Goal: Task Accomplishment & Management: Complete application form

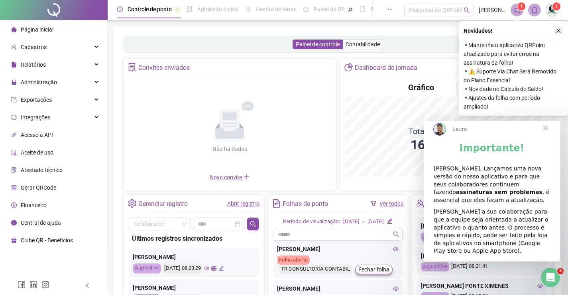
click at [558, 32] on icon "close" at bounding box center [559, 31] width 6 height 6
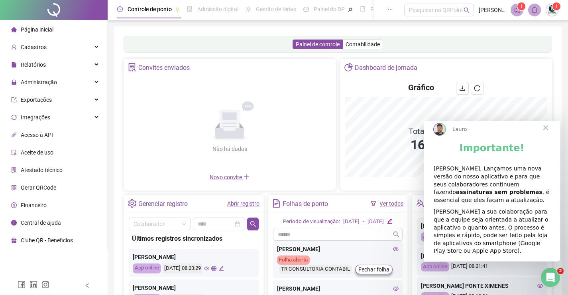
click at [544, 136] on span "Fechar" at bounding box center [546, 127] width 29 height 29
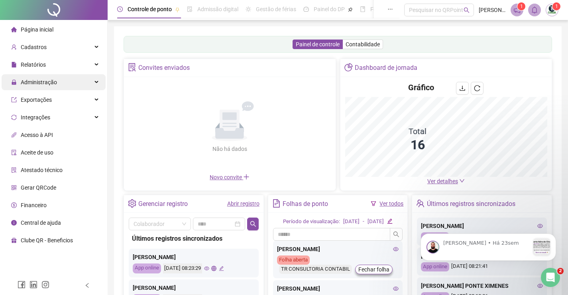
click at [52, 83] on span "Administração" at bounding box center [39, 82] width 36 height 6
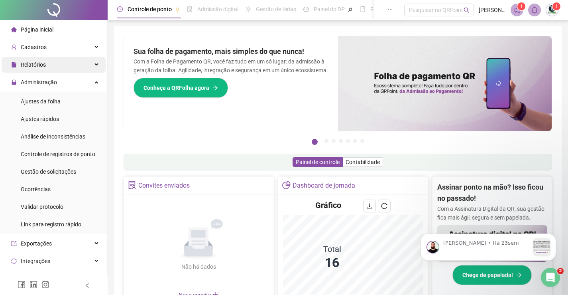
click at [53, 66] on div "Relatórios" at bounding box center [54, 65] width 104 height 16
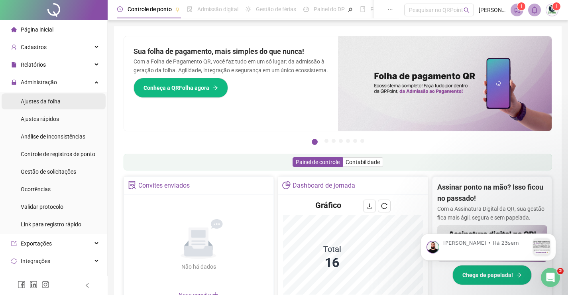
click at [50, 105] on div "Ajustes da folha" at bounding box center [41, 101] width 40 height 16
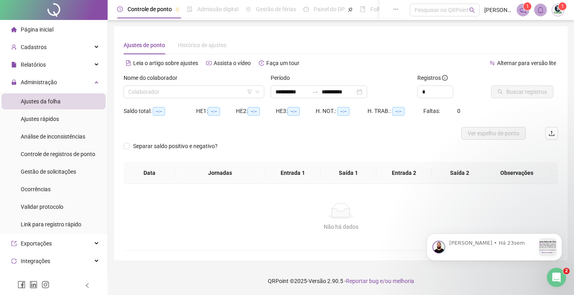
type input "**********"
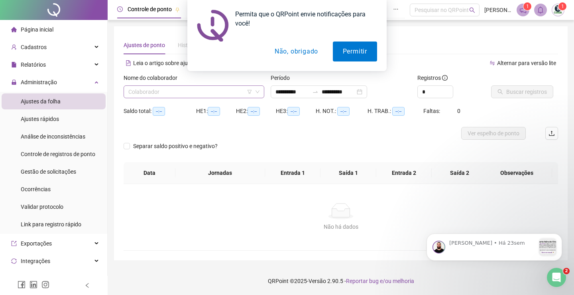
click at [238, 89] on input "search" at bounding box center [190, 92] width 124 height 12
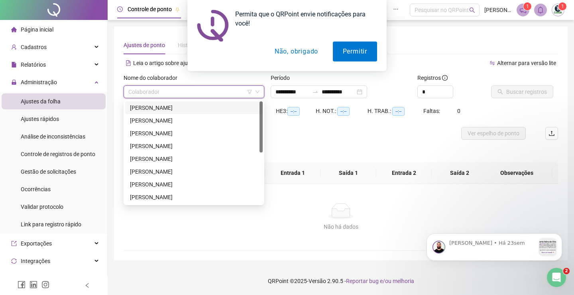
scroll to position [40, 0]
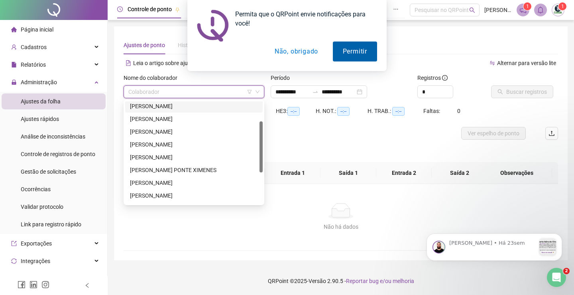
click at [339, 51] on button "Permitir" at bounding box center [355, 51] width 44 height 20
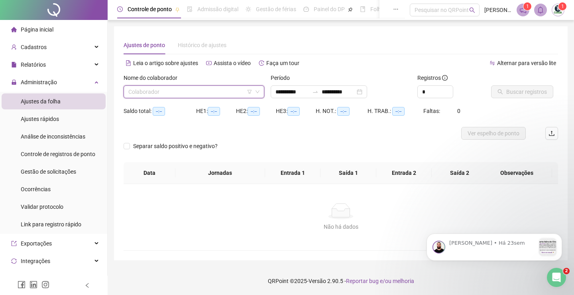
click at [211, 92] on input "search" at bounding box center [190, 92] width 124 height 12
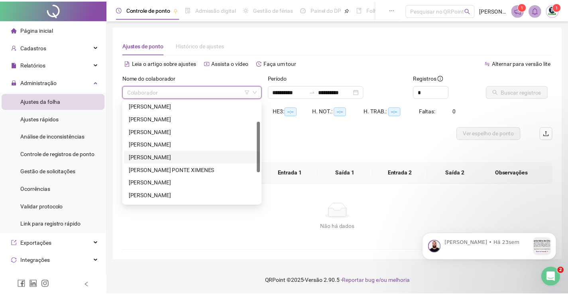
scroll to position [80, 0]
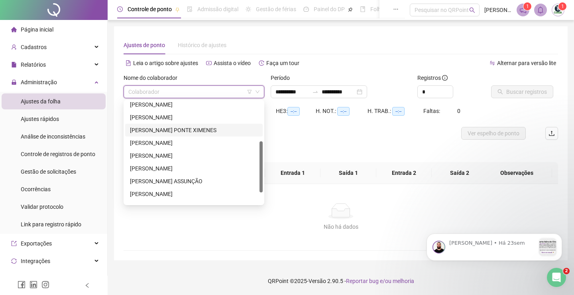
click at [171, 133] on div "[PERSON_NAME] PONTE XIMENES" at bounding box center [194, 130] width 128 height 9
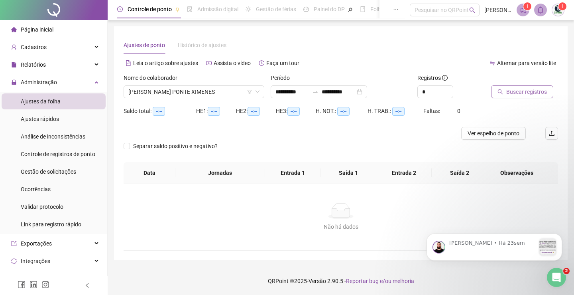
click at [536, 91] on span "Buscar registros" at bounding box center [526, 91] width 41 height 9
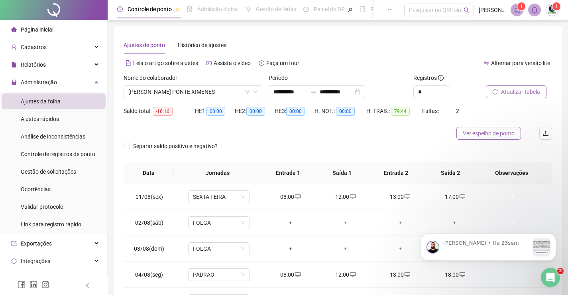
click at [502, 131] on span "Ver espelho de ponto" at bounding box center [489, 133] width 52 height 9
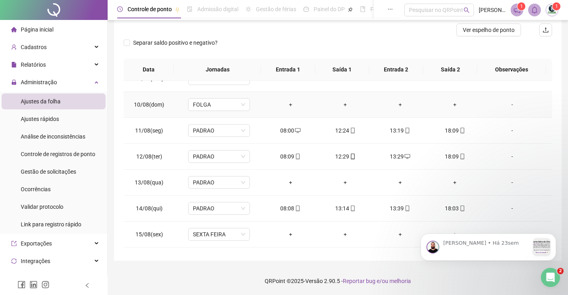
scroll to position [270, 0]
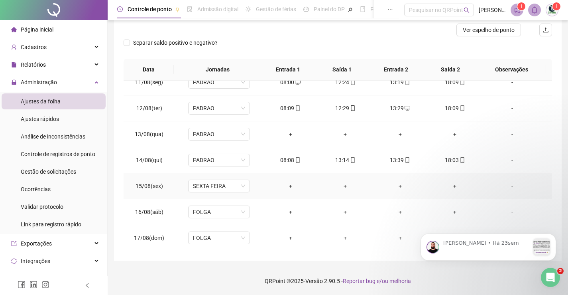
click at [510, 185] on div "-" at bounding box center [512, 185] width 47 height 9
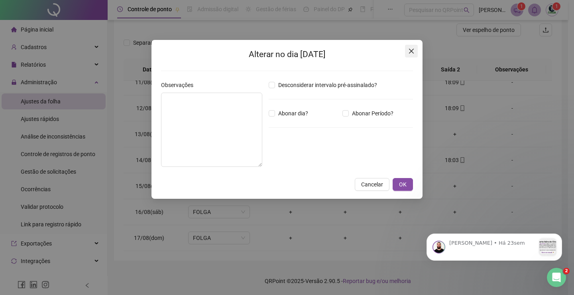
click at [414, 48] on icon "close" at bounding box center [411, 51] width 6 height 6
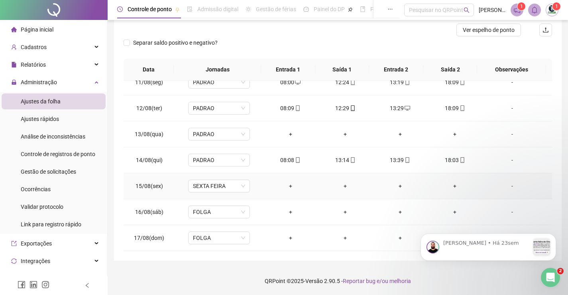
click at [506, 187] on div "-" at bounding box center [512, 185] width 47 height 9
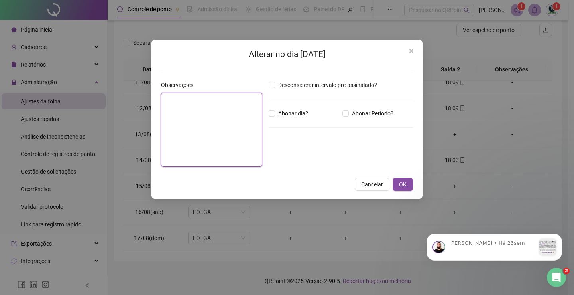
click at [213, 120] on textarea at bounding box center [211, 130] width 101 height 74
click at [181, 102] on textarea at bounding box center [211, 130] width 101 height 74
type textarea "*******"
drag, startPoint x: 193, startPoint y: 98, endPoint x: 164, endPoint y: 100, distance: 29.1
click at [164, 100] on textarea "*******" at bounding box center [211, 130] width 101 height 74
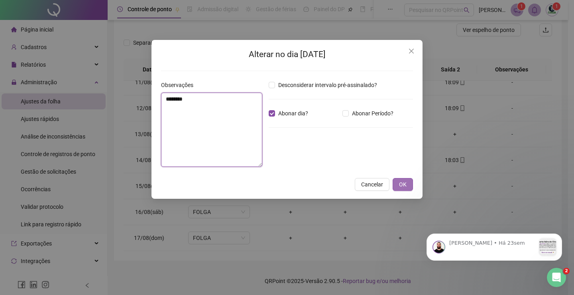
type textarea "*******"
click at [402, 180] on span "OK" at bounding box center [403, 184] width 8 height 9
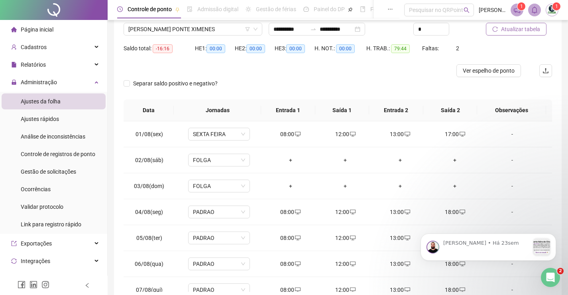
scroll to position [0, 0]
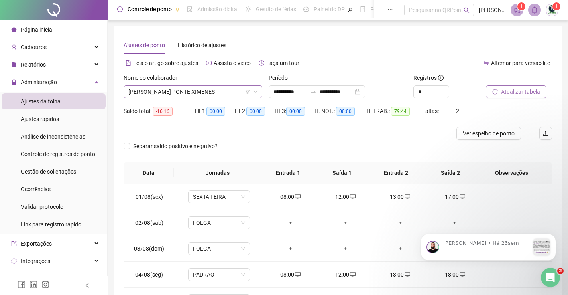
click at [208, 93] on span "[PERSON_NAME] PONTE XIMENES" at bounding box center [192, 92] width 129 height 12
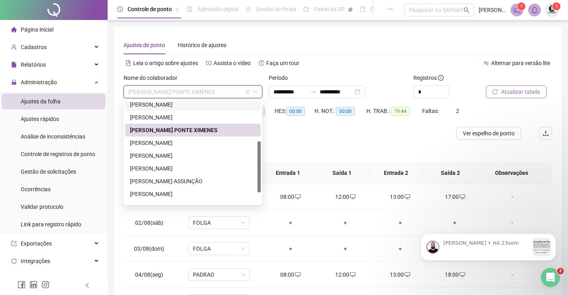
click at [184, 104] on div "[PERSON_NAME]" at bounding box center [193, 104] width 126 height 9
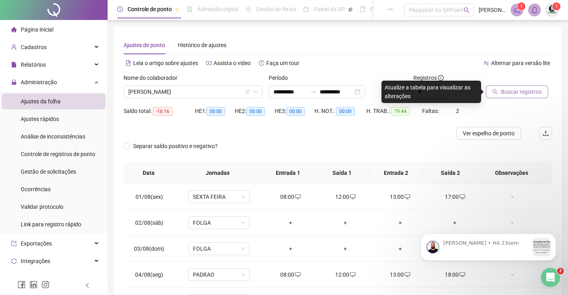
click at [500, 90] on button "Buscar registros" at bounding box center [517, 91] width 62 height 13
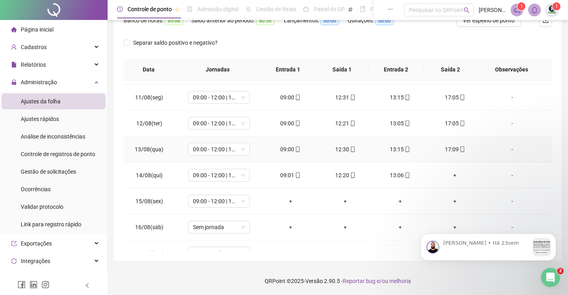
scroll to position [270, 0]
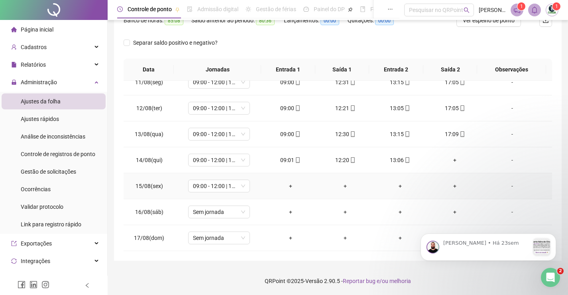
click at [510, 186] on div "-" at bounding box center [512, 185] width 47 height 9
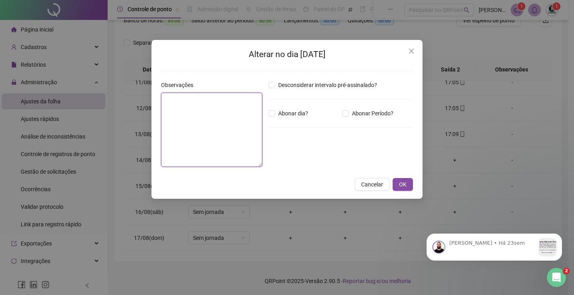
click at [198, 107] on textarea at bounding box center [211, 130] width 101 height 74
paste textarea "*"
drag, startPoint x: 189, startPoint y: 101, endPoint x: 159, endPoint y: 97, distance: 30.6
click at [159, 97] on div "Observações *******" at bounding box center [212, 127] width 108 height 93
type textarea "*******"
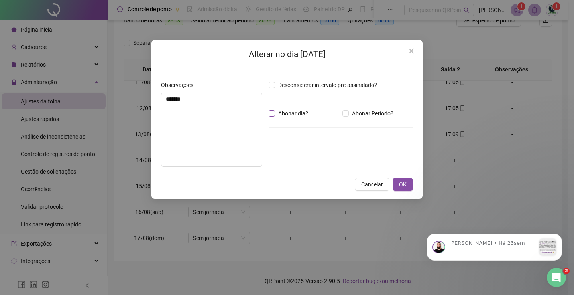
click at [281, 112] on span "Abonar dia?" at bounding box center [293, 113] width 36 height 9
click at [404, 185] on span "OK" at bounding box center [403, 184] width 8 height 9
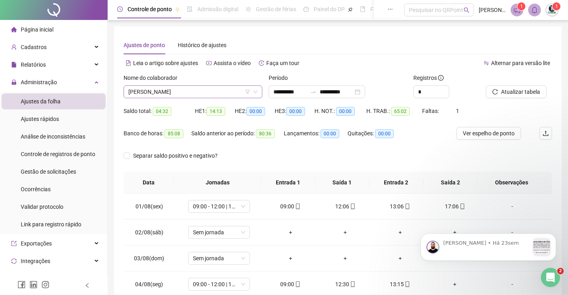
scroll to position [77, 0]
click at [238, 94] on span "[PERSON_NAME]" at bounding box center [192, 92] width 129 height 12
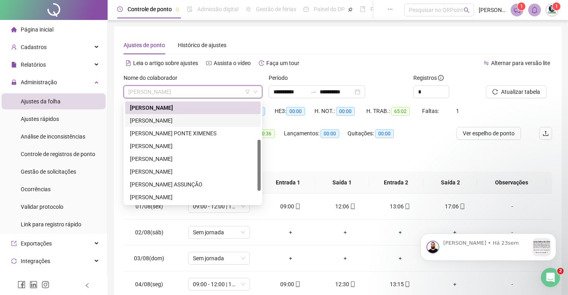
click at [188, 120] on div "[PERSON_NAME]" at bounding box center [193, 120] width 126 height 9
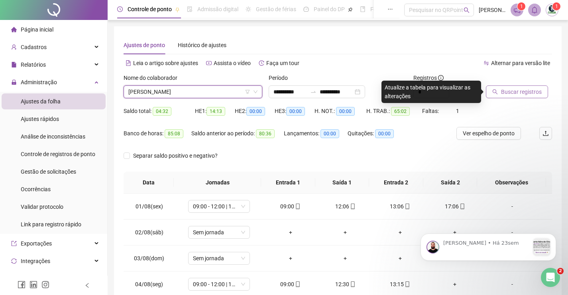
click at [530, 93] on span "Buscar registros" at bounding box center [521, 91] width 41 height 9
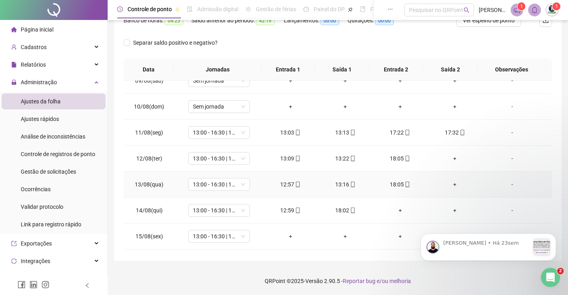
scroll to position [239, 0]
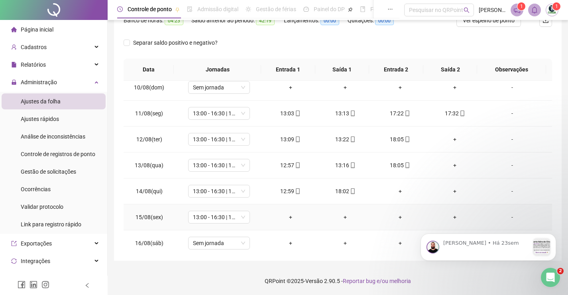
click at [506, 217] on div "-" at bounding box center [512, 217] width 47 height 9
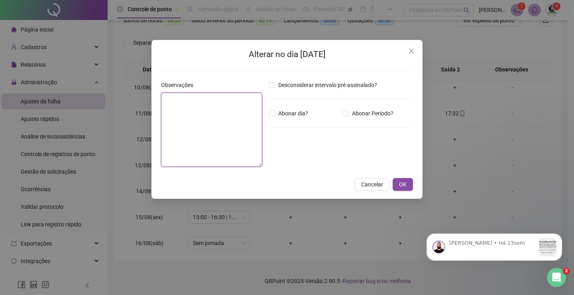
click at [215, 120] on textarea at bounding box center [211, 130] width 101 height 74
paste textarea "*******"
type textarea "*******"
click at [406, 183] on span "OK" at bounding box center [403, 184] width 8 height 9
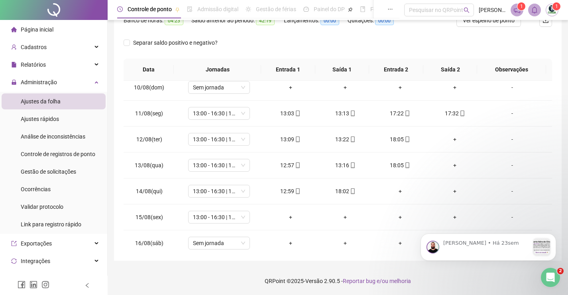
click html "[PERSON_NAME] • Há 23sem"
click at [507, 214] on div "-" at bounding box center [512, 217] width 47 height 9
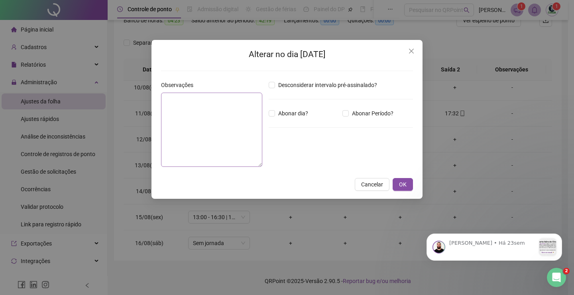
type textarea "*******"
click at [276, 113] on span "Abonar dia?" at bounding box center [293, 113] width 36 height 9
click at [406, 185] on span "OK" at bounding box center [403, 184] width 8 height 9
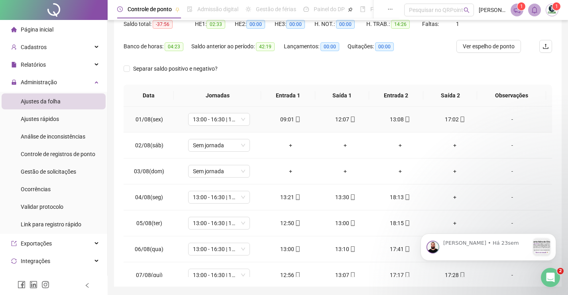
scroll to position [0, 0]
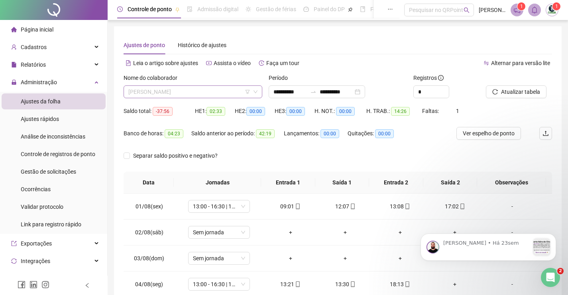
click at [223, 93] on span "[PERSON_NAME]" at bounding box center [192, 92] width 129 height 12
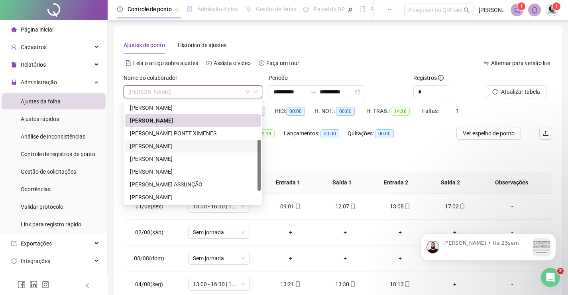
click at [190, 143] on div "[PERSON_NAME]" at bounding box center [193, 146] width 126 height 9
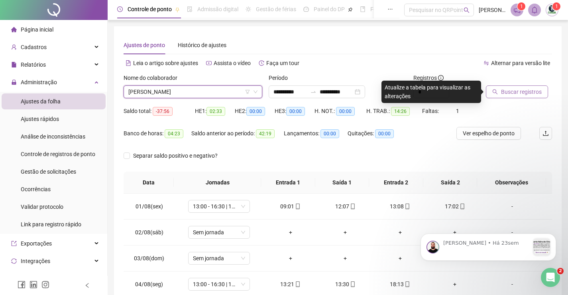
click at [520, 90] on span "Buscar registros" at bounding box center [521, 91] width 41 height 9
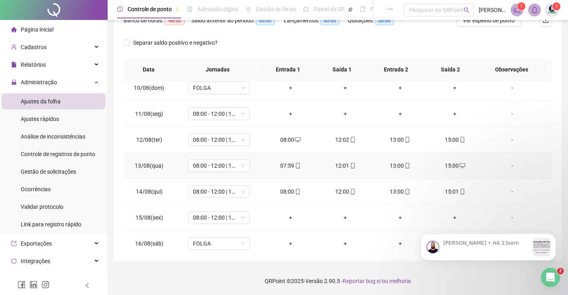
scroll to position [239, 0]
click at [506, 215] on div "-" at bounding box center [512, 217] width 47 height 9
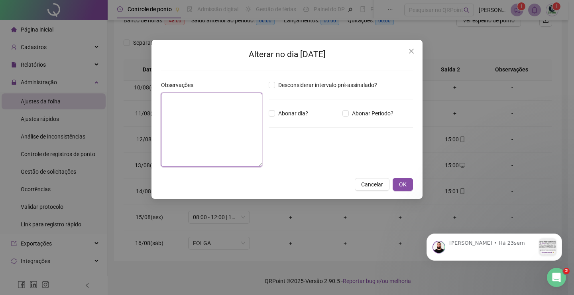
click at [226, 122] on textarea at bounding box center [211, 130] width 101 height 74
paste textarea "*******"
type textarea "*******"
click at [284, 112] on span "Abonar dia?" at bounding box center [293, 113] width 36 height 9
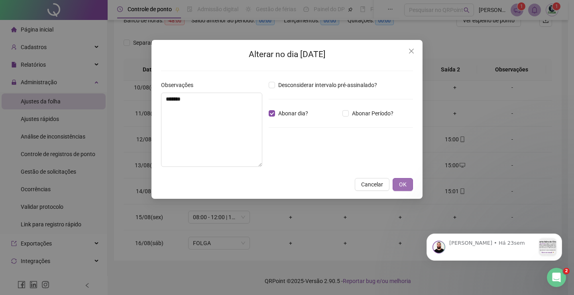
click at [409, 184] on button "OK" at bounding box center [403, 184] width 20 height 13
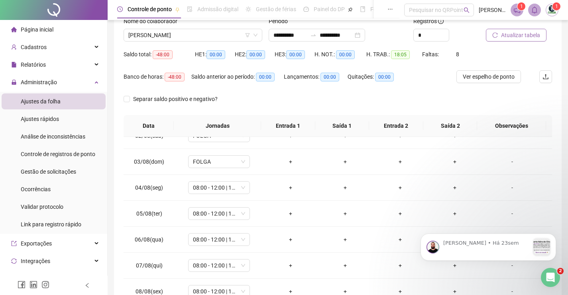
scroll to position [0, 0]
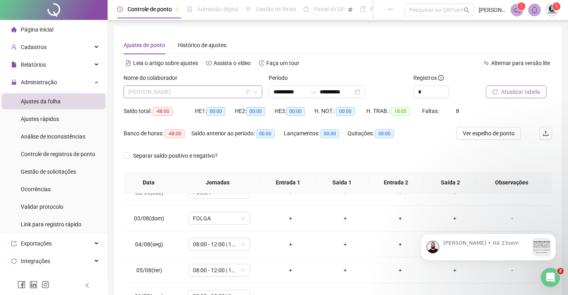
click at [206, 89] on span "[PERSON_NAME]" at bounding box center [192, 92] width 129 height 12
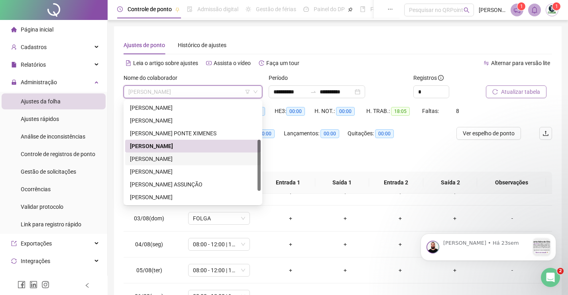
click at [187, 156] on div "[PERSON_NAME]" at bounding box center [193, 158] width 126 height 9
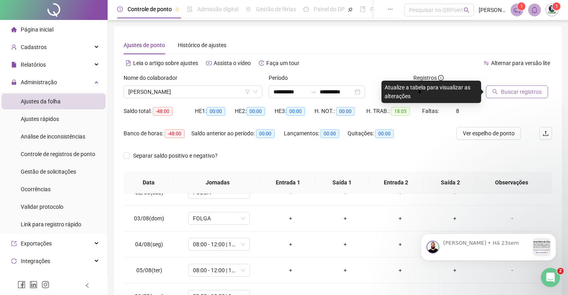
click at [516, 89] on span "Buscar registros" at bounding box center [521, 91] width 41 height 9
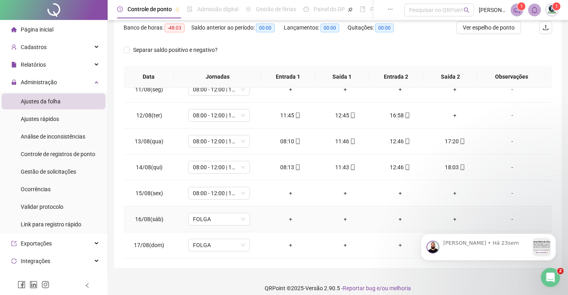
scroll to position [113, 0]
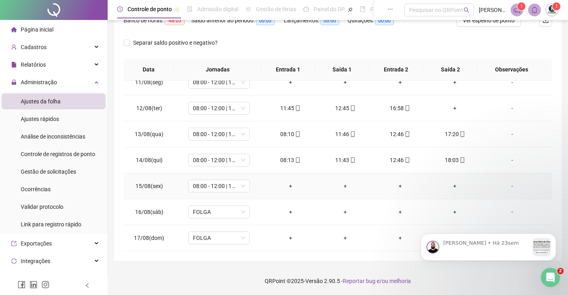
click at [509, 189] on div "-" at bounding box center [512, 185] width 47 height 9
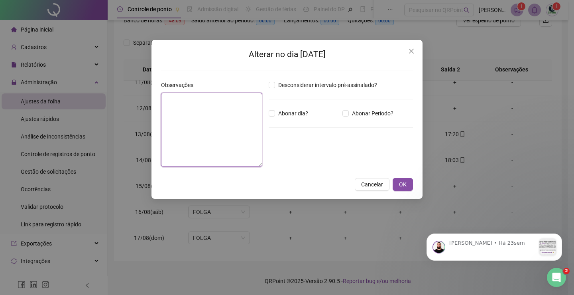
click at [227, 130] on textarea at bounding box center [211, 130] width 101 height 74
paste textarea "*******"
type textarea "*******"
click at [405, 177] on div "Alterar no dia [DATE] Observações ******* Desconsiderar intervalo pré-assinalad…" at bounding box center [287, 119] width 271 height 159
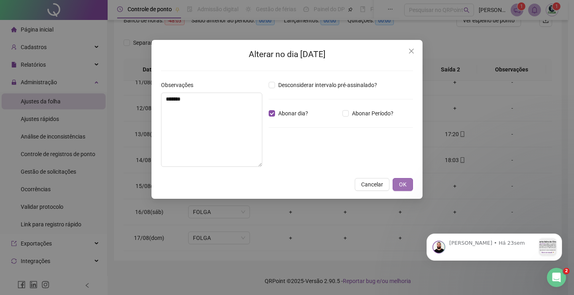
click at [401, 185] on span "OK" at bounding box center [403, 184] width 8 height 9
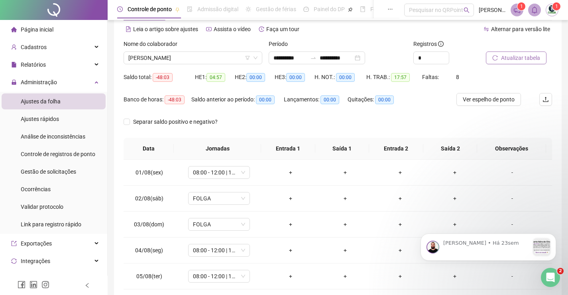
scroll to position [33, 0]
click at [222, 58] on span "[PERSON_NAME]" at bounding box center [192, 59] width 129 height 12
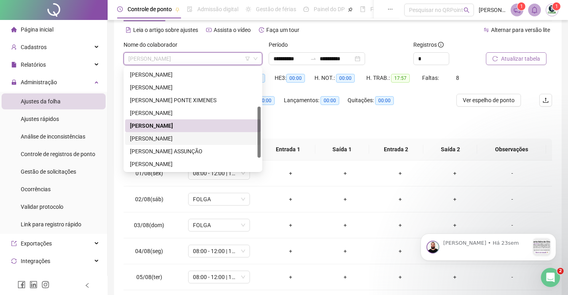
click at [191, 138] on div "[PERSON_NAME]" at bounding box center [193, 138] width 126 height 9
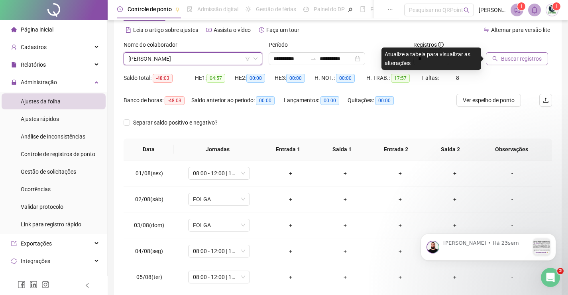
click at [512, 59] on span "Buscar registros" at bounding box center [521, 58] width 41 height 9
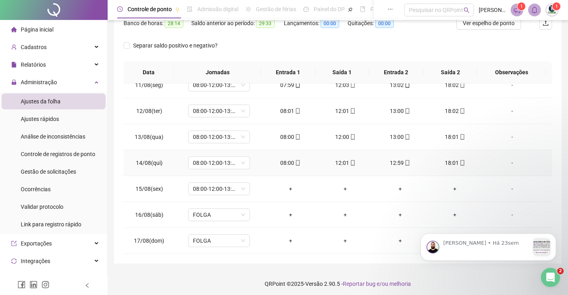
scroll to position [113, 0]
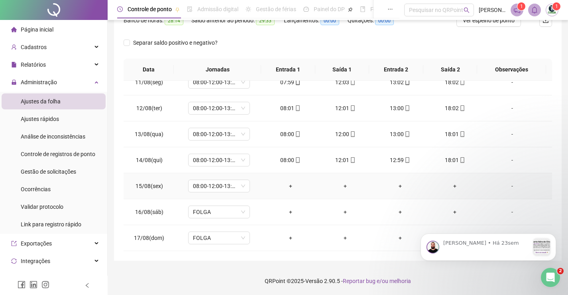
click at [508, 185] on div "-" at bounding box center [512, 185] width 47 height 9
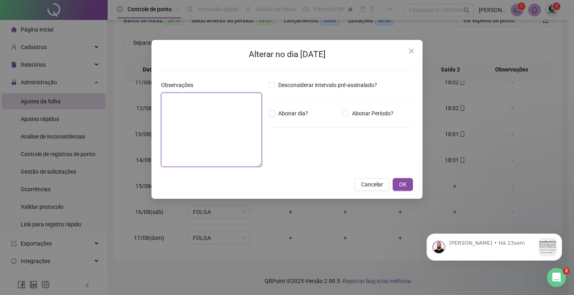
click at [229, 108] on textarea at bounding box center [211, 130] width 101 height 74
paste textarea "*******"
type textarea "*******"
click at [276, 112] on span "Abonar dia?" at bounding box center [293, 113] width 36 height 9
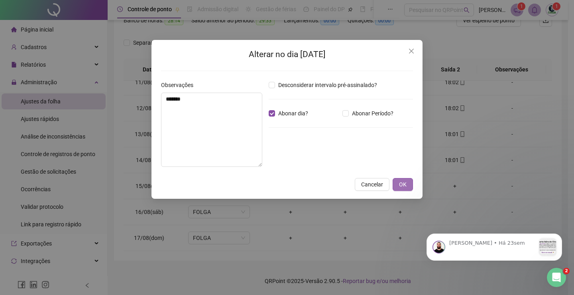
click at [398, 179] on button "OK" at bounding box center [403, 184] width 20 height 13
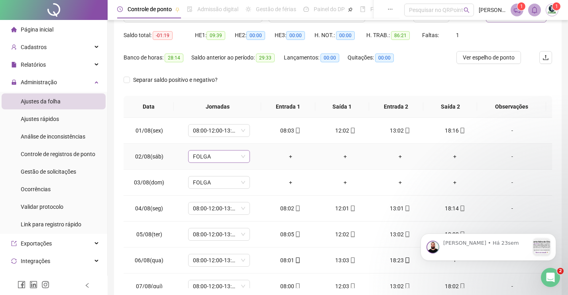
scroll to position [0, 0]
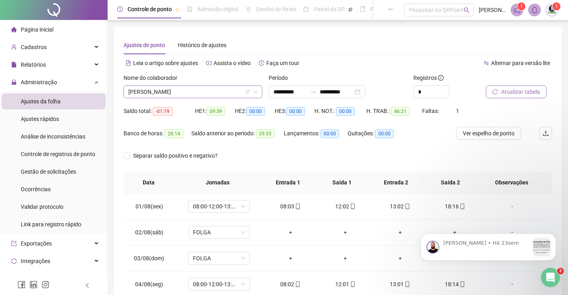
click at [256, 91] on icon "down" at bounding box center [255, 91] width 5 height 5
click at [236, 89] on span "[PERSON_NAME]" at bounding box center [192, 92] width 129 height 12
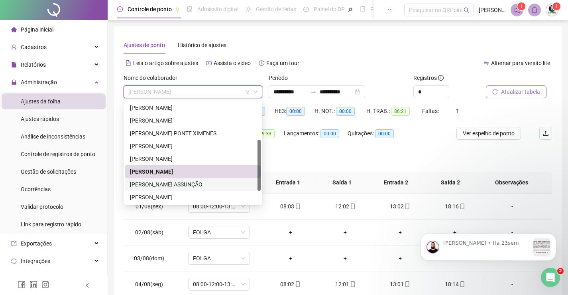
click at [175, 183] on div "[PERSON_NAME] ASSUNÇÃO" at bounding box center [193, 184] width 126 height 9
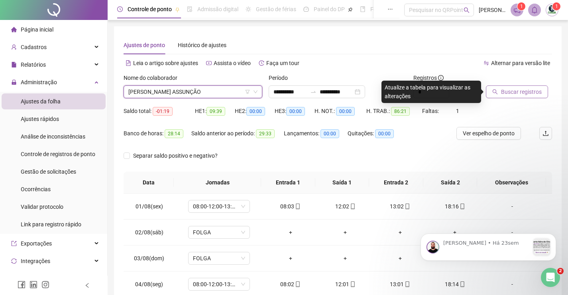
click at [257, 94] on icon "down" at bounding box center [255, 91] width 5 height 5
click at [254, 92] on icon "down" at bounding box center [255, 91] width 5 height 5
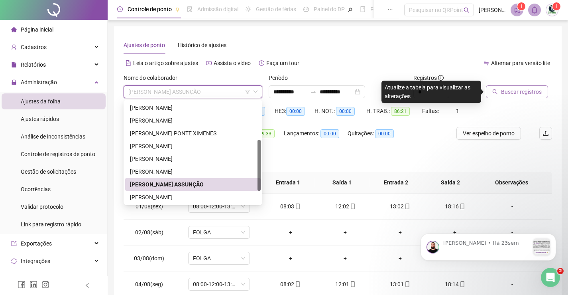
click at [253, 88] on span "[PERSON_NAME] ASSUNÇÃO" at bounding box center [192, 92] width 129 height 12
click at [217, 169] on div "[PERSON_NAME]" at bounding box center [193, 171] width 126 height 9
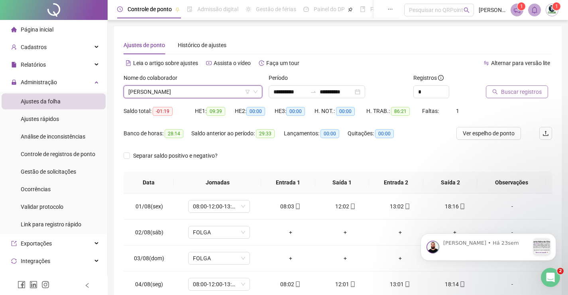
click at [520, 91] on span "Buscar registros" at bounding box center [521, 91] width 41 height 9
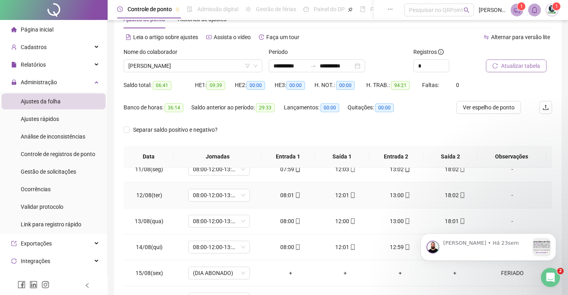
scroll to position [40, 0]
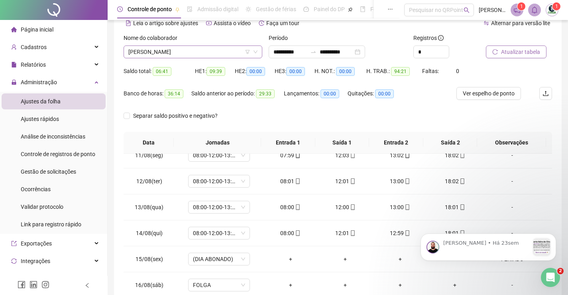
click at [256, 51] on icon "down" at bounding box center [255, 51] width 5 height 5
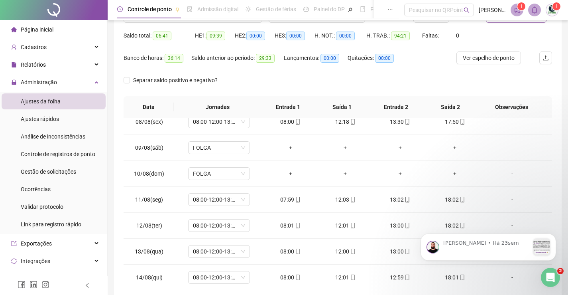
scroll to position [0, 0]
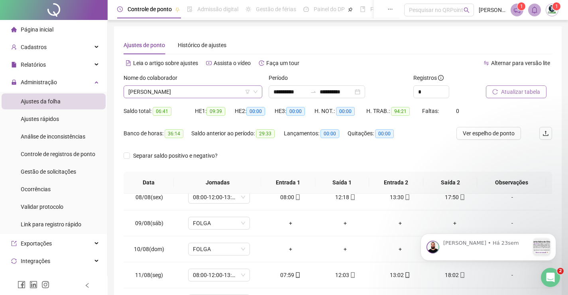
click at [256, 92] on icon "down" at bounding box center [255, 91] width 5 height 5
click at [256, 91] on icon "down" at bounding box center [255, 91] width 5 height 5
click at [256, 92] on icon "down" at bounding box center [255, 91] width 5 height 5
click at [230, 94] on span "[PERSON_NAME]" at bounding box center [192, 92] width 129 height 12
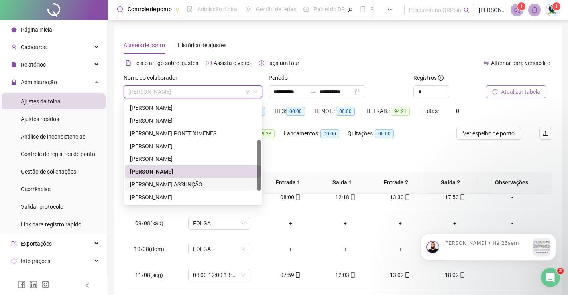
click at [190, 185] on div "[PERSON_NAME] ASSUNÇÃO" at bounding box center [193, 184] width 126 height 9
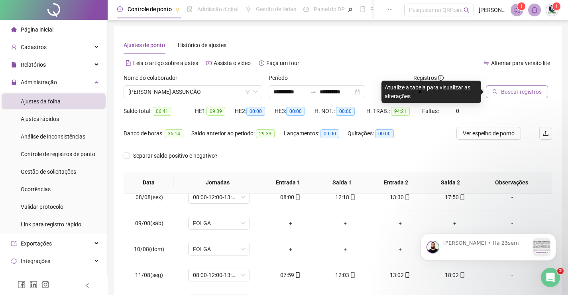
click at [535, 90] on span "Buscar registros" at bounding box center [521, 91] width 41 height 9
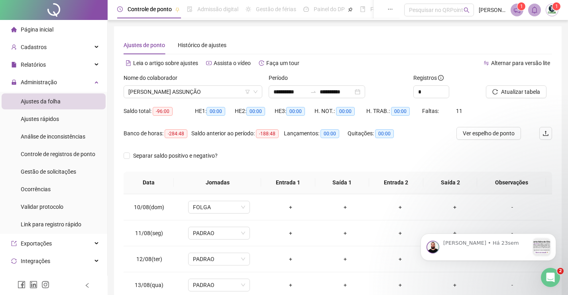
scroll to position [270, 0]
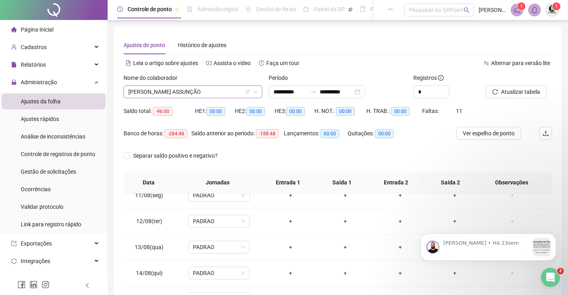
click at [256, 90] on icon "down" at bounding box center [255, 91] width 5 height 5
click at [228, 94] on span "[PERSON_NAME] ASSUNÇÃO" at bounding box center [192, 92] width 129 height 12
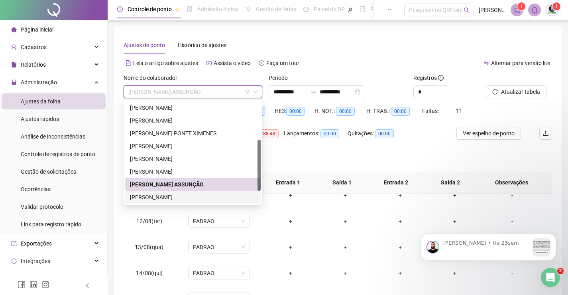
click at [180, 197] on div "[PERSON_NAME]" at bounding box center [193, 197] width 126 height 9
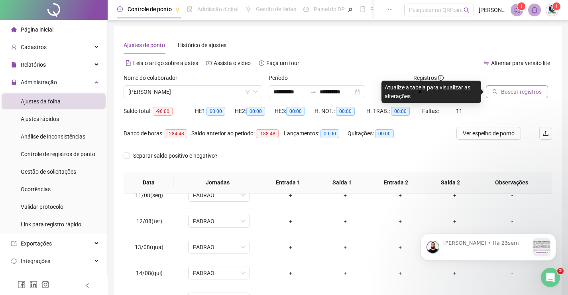
click at [498, 89] on button "Buscar registros" at bounding box center [517, 91] width 62 height 13
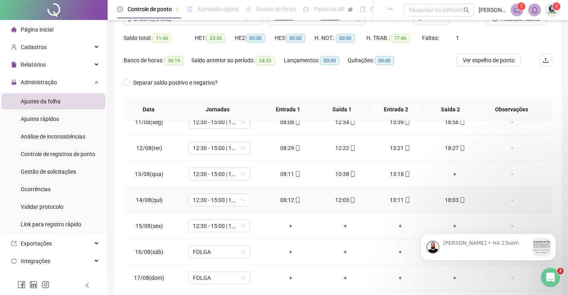
scroll to position [113, 0]
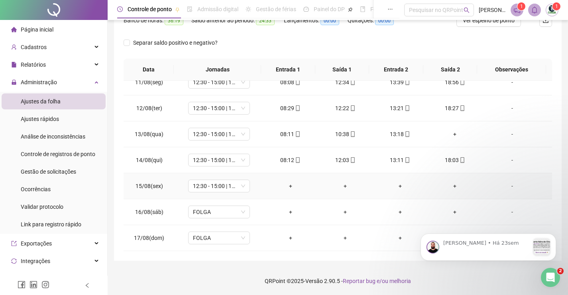
click at [507, 186] on div "-" at bounding box center [512, 185] width 47 height 9
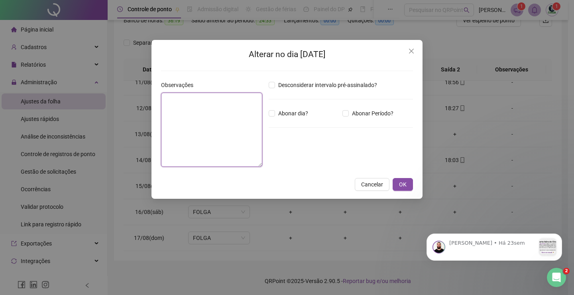
click at [184, 110] on textarea at bounding box center [211, 130] width 101 height 74
paste textarea "*******"
type textarea "*******"
click at [281, 112] on span "Abonar dia?" at bounding box center [293, 113] width 36 height 9
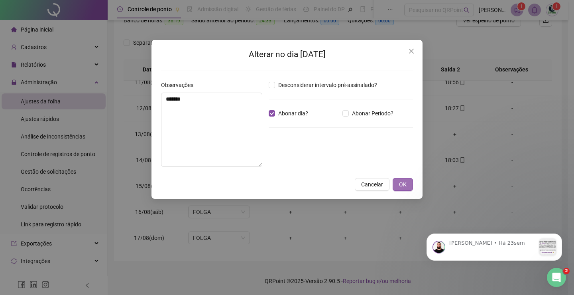
click at [402, 186] on span "OK" at bounding box center [403, 184] width 8 height 9
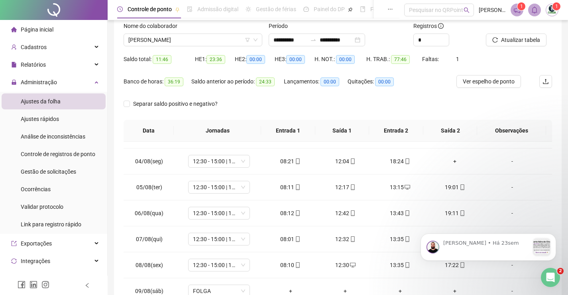
scroll to position [0, 0]
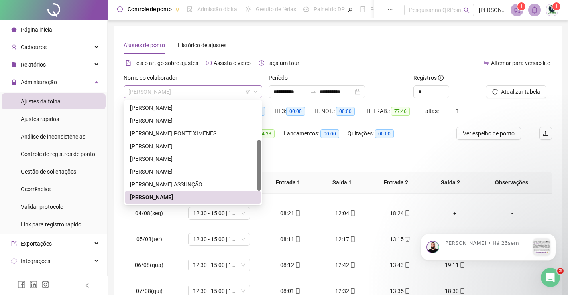
click at [216, 92] on span "[PERSON_NAME]" at bounding box center [192, 92] width 129 height 12
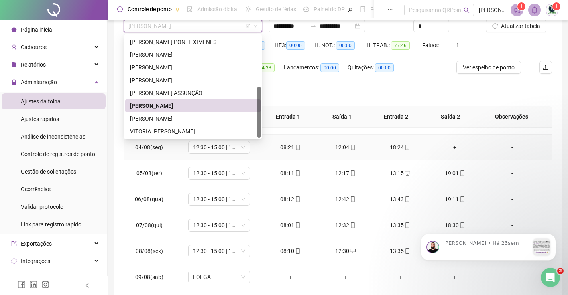
scroll to position [73, 0]
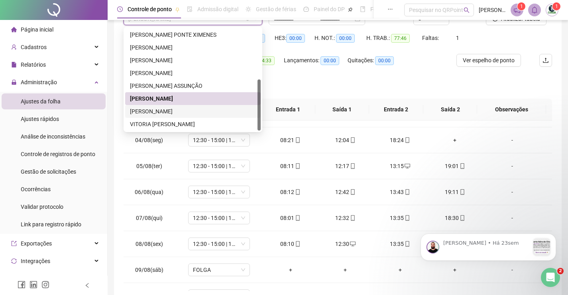
click at [173, 112] on div "[PERSON_NAME]" at bounding box center [193, 111] width 126 height 9
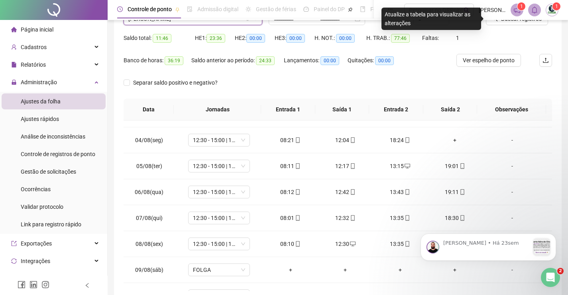
scroll to position [0, 0]
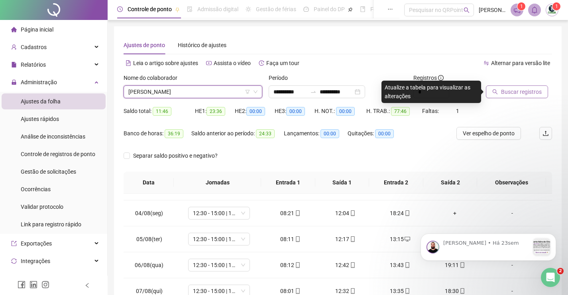
click at [507, 93] on span "Buscar registros" at bounding box center [521, 91] width 41 height 9
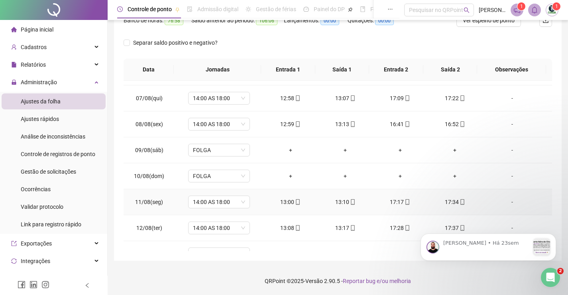
scroll to position [270, 0]
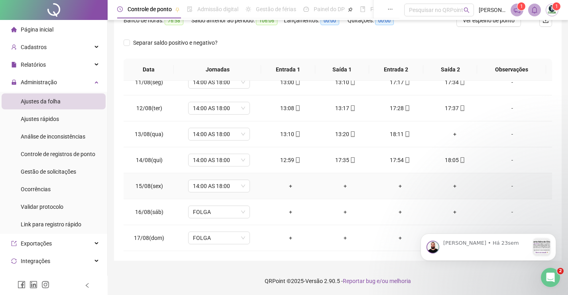
click at [505, 186] on div "-" at bounding box center [512, 185] width 47 height 9
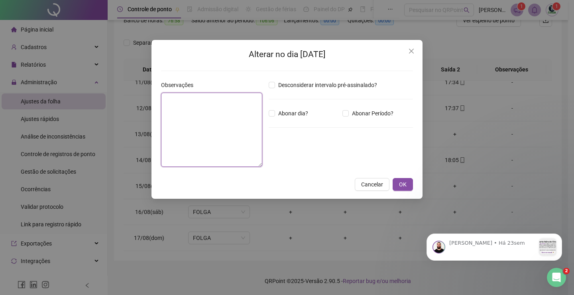
click at [192, 105] on textarea at bounding box center [211, 130] width 101 height 74
paste textarea "*******"
type textarea "*******"
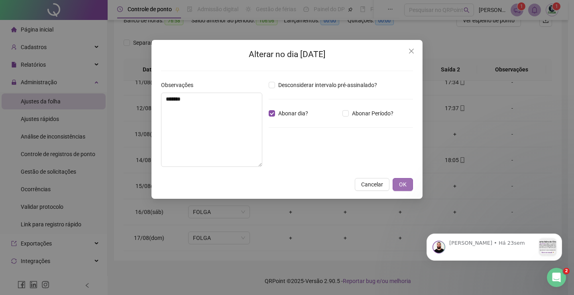
click at [400, 186] on span "OK" at bounding box center [403, 184] width 8 height 9
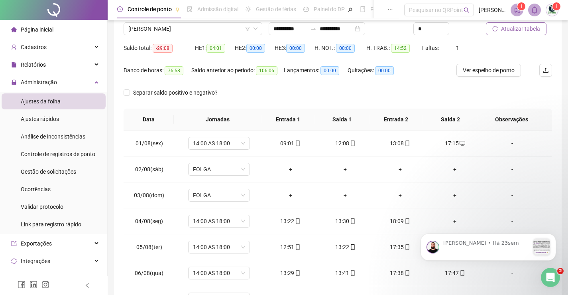
scroll to position [0, 0]
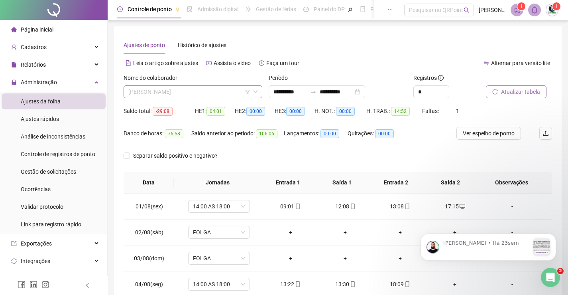
click at [224, 89] on span "[PERSON_NAME]" at bounding box center [192, 92] width 129 height 12
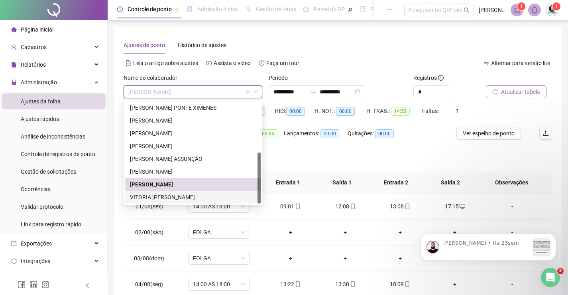
click at [169, 198] on div "VITORIA [PERSON_NAME]" at bounding box center [193, 197] width 126 height 9
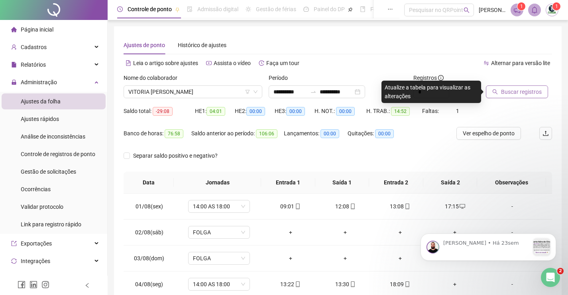
click at [518, 95] on span "Buscar registros" at bounding box center [521, 91] width 41 height 9
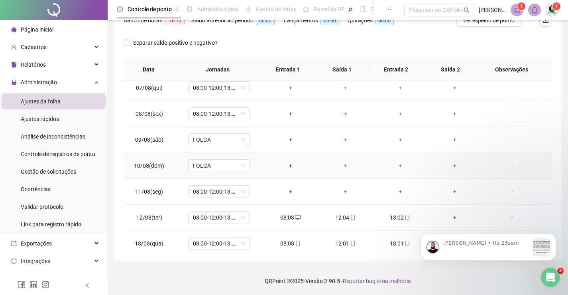
scroll to position [270, 0]
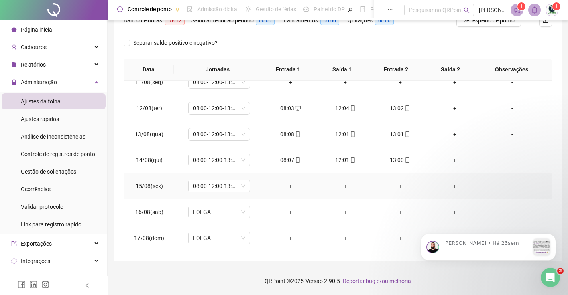
click at [510, 187] on div "-" at bounding box center [512, 185] width 47 height 9
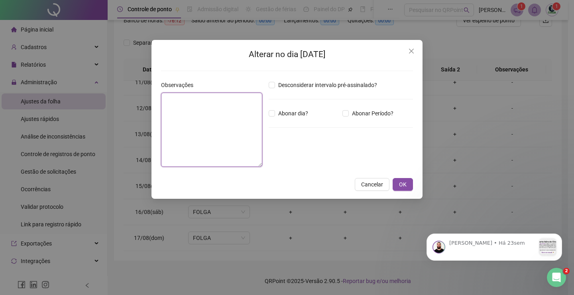
click at [221, 116] on textarea at bounding box center [211, 130] width 101 height 74
paste textarea "*******"
type textarea "*******"
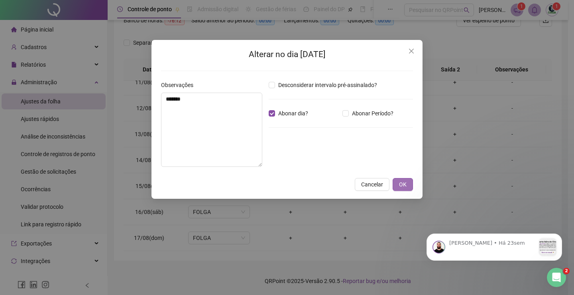
click at [399, 184] on span "OK" at bounding box center [403, 184] width 8 height 9
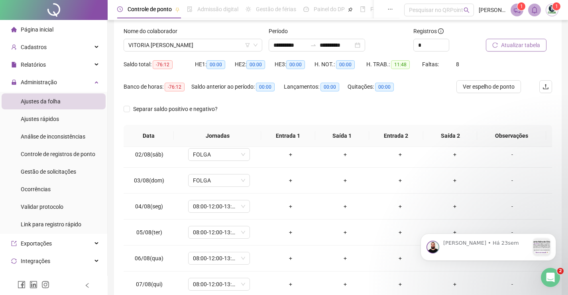
scroll to position [0, 0]
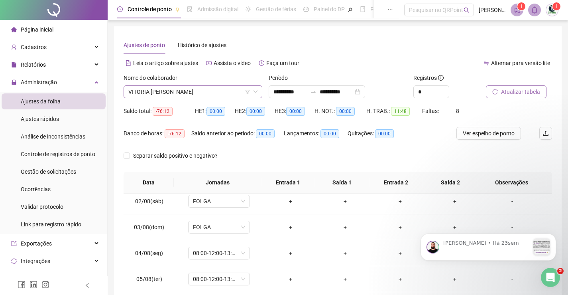
click at [226, 93] on span "VITORIA [PERSON_NAME]" at bounding box center [192, 92] width 129 height 12
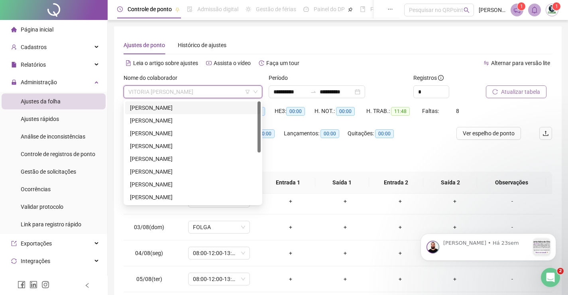
click at [186, 107] on div "[PERSON_NAME]" at bounding box center [193, 107] width 126 height 9
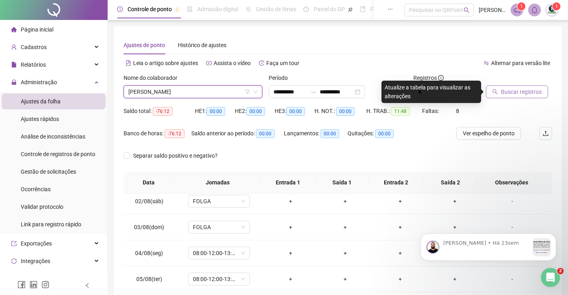
click at [502, 95] on span "Buscar registros" at bounding box center [521, 91] width 41 height 9
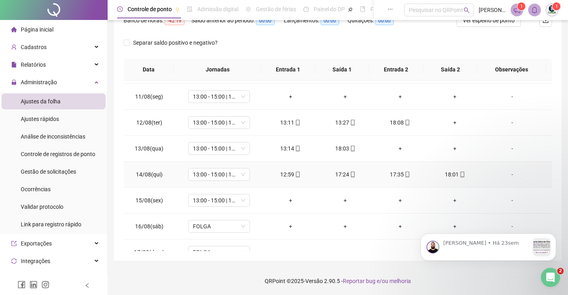
scroll to position [270, 0]
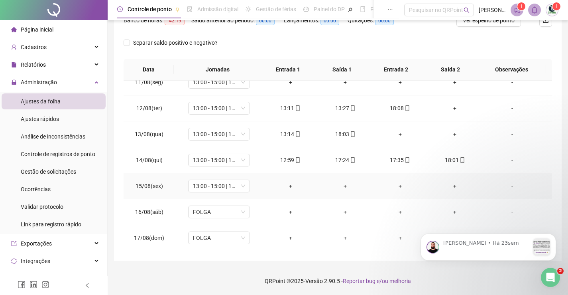
click at [509, 185] on div "-" at bounding box center [512, 185] width 47 height 9
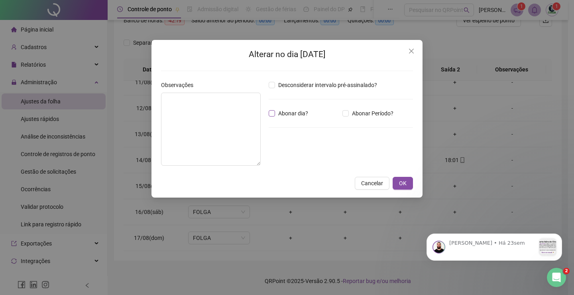
click at [280, 112] on span "Abonar dia?" at bounding box center [293, 113] width 36 height 9
click at [242, 114] on textarea at bounding box center [211, 129] width 100 height 73
paste textarea "*******"
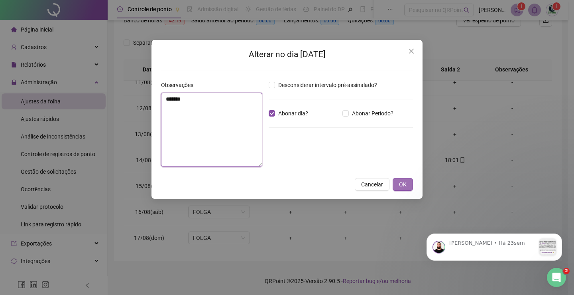
type textarea "*******"
click at [404, 181] on span "OK" at bounding box center [403, 184] width 8 height 9
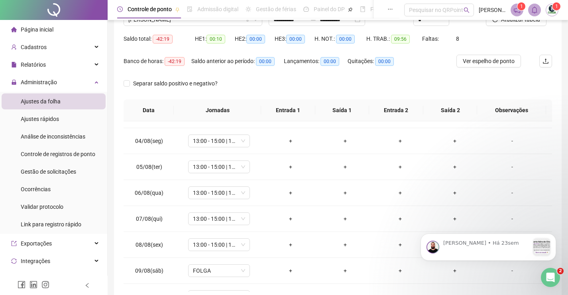
scroll to position [0, 0]
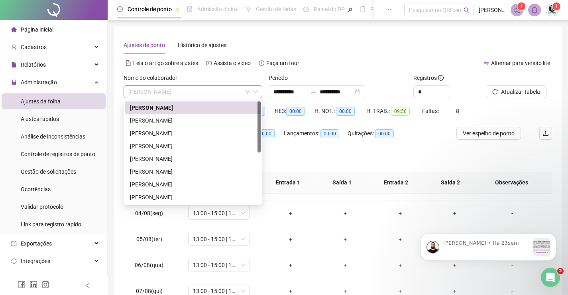
click at [223, 92] on span "[PERSON_NAME]" at bounding box center [192, 92] width 129 height 12
click at [203, 117] on div "[PERSON_NAME]" at bounding box center [193, 120] width 126 height 9
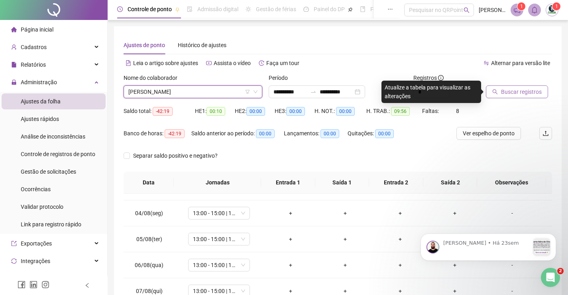
click at [520, 89] on span "Buscar registros" at bounding box center [521, 91] width 41 height 9
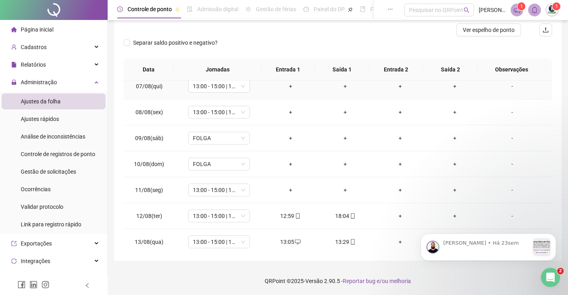
scroll to position [270, 0]
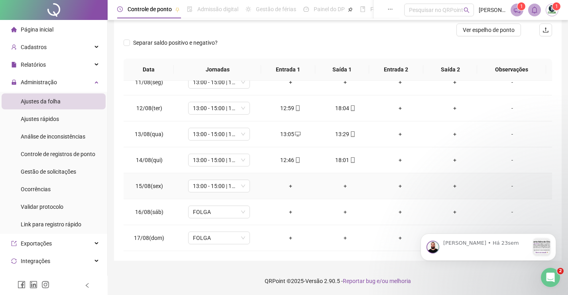
click at [506, 186] on div "-" at bounding box center [512, 185] width 47 height 9
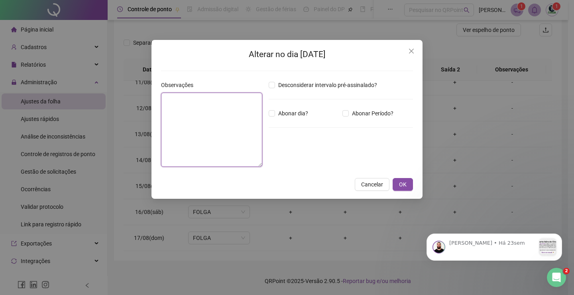
click at [217, 126] on textarea at bounding box center [211, 130] width 101 height 74
paste textarea "*******"
type textarea "*******"
click at [369, 183] on span "Cancelar" at bounding box center [372, 184] width 22 height 9
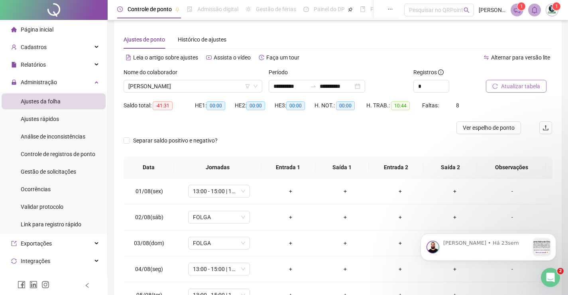
scroll to position [0, 0]
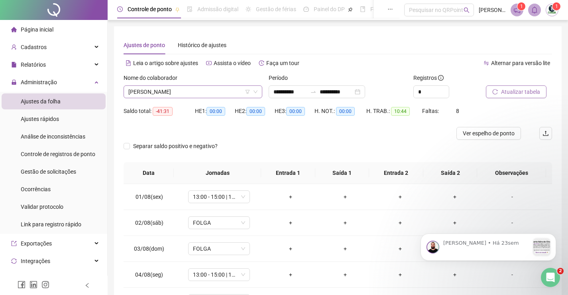
click at [234, 93] on span "[PERSON_NAME]" at bounding box center [192, 92] width 129 height 12
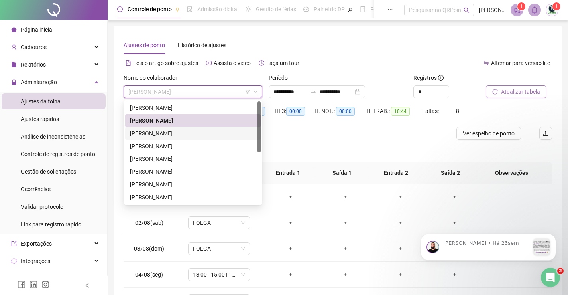
click at [168, 134] on div "[PERSON_NAME]" at bounding box center [193, 133] width 126 height 9
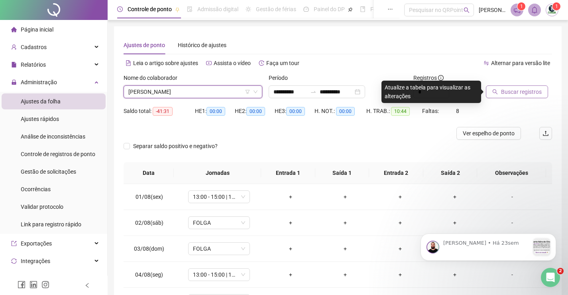
click at [524, 91] on span "Buscar registros" at bounding box center [521, 91] width 41 height 9
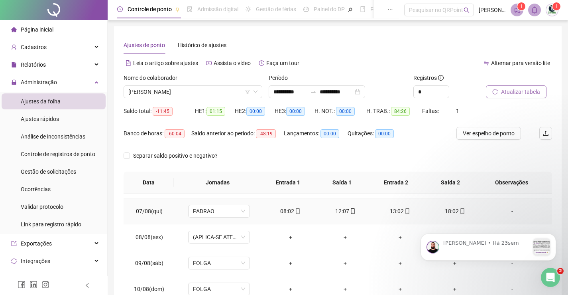
scroll to position [160, 0]
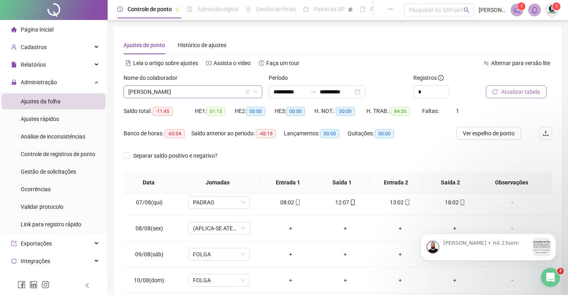
click at [217, 91] on span "[PERSON_NAME]" at bounding box center [192, 92] width 129 height 12
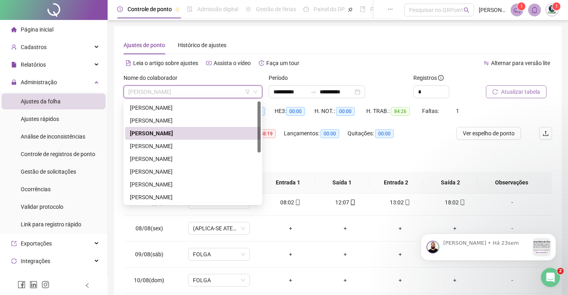
click at [326, 156] on div "Separar saldo positivo e negativo?" at bounding box center [338, 160] width 429 height 22
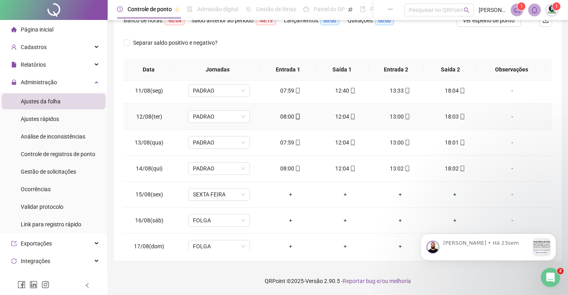
scroll to position [270, 0]
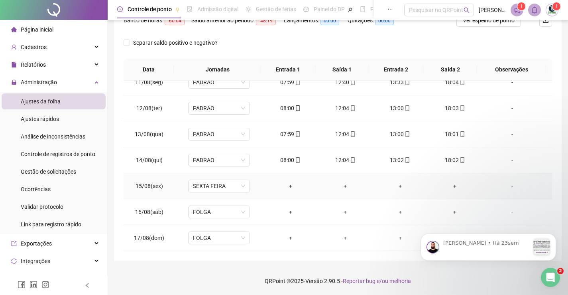
click at [508, 188] on div "-" at bounding box center [512, 185] width 47 height 9
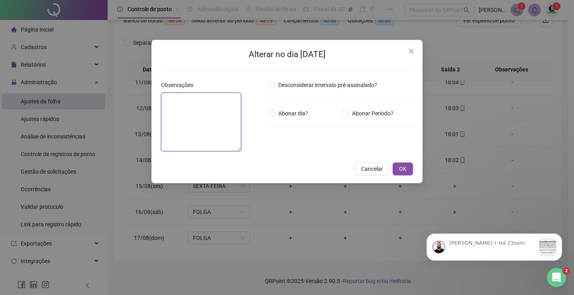
click at [181, 117] on textarea at bounding box center [201, 122] width 80 height 59
paste textarea "*******"
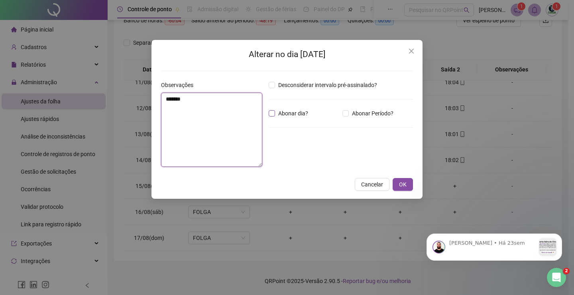
type textarea "*******"
click at [400, 182] on span "OK" at bounding box center [403, 184] width 8 height 9
click at [404, 185] on span "OK" at bounding box center [403, 184] width 8 height 9
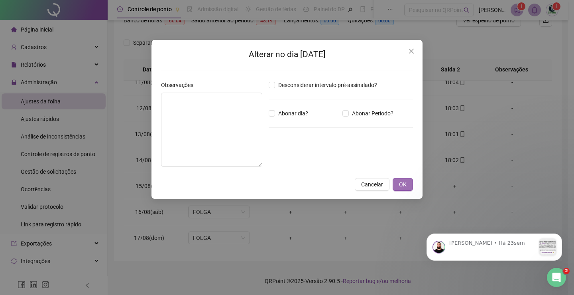
click at [405, 182] on div "Alterar no dia [DATE] Observações Desconsiderar intervalo pré-assinalado? Abona…" at bounding box center [287, 147] width 574 height 295
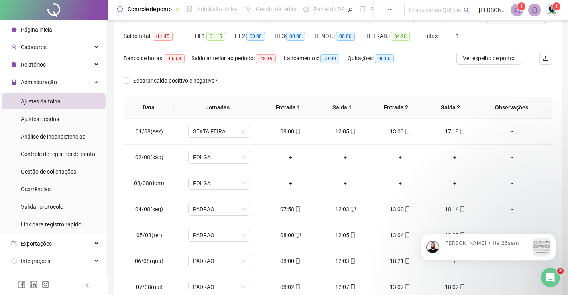
scroll to position [0, 0]
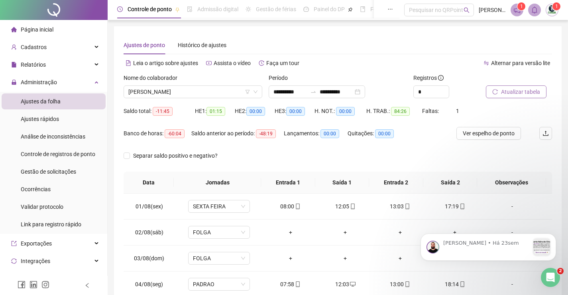
click at [222, 98] on div "Nome do colaborador [PERSON_NAME]" at bounding box center [192, 88] width 145 height 31
click at [222, 94] on span "[PERSON_NAME]" at bounding box center [192, 92] width 129 height 12
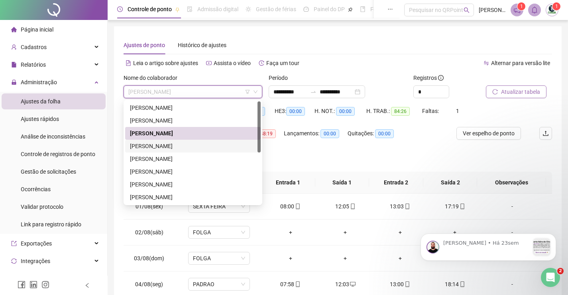
click at [189, 146] on div "[PERSON_NAME]" at bounding box center [193, 146] width 126 height 9
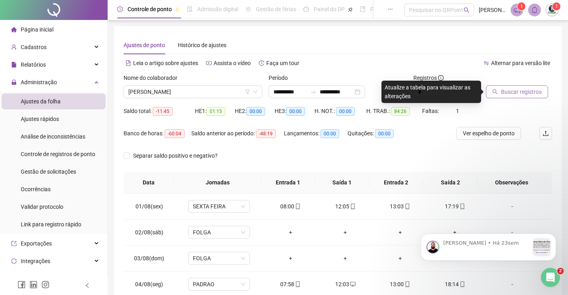
click at [514, 96] on button "Buscar registros" at bounding box center [517, 91] width 62 height 13
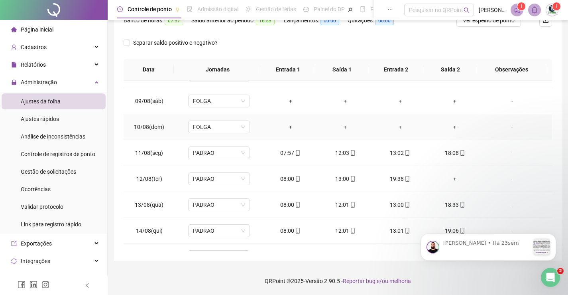
scroll to position [270, 0]
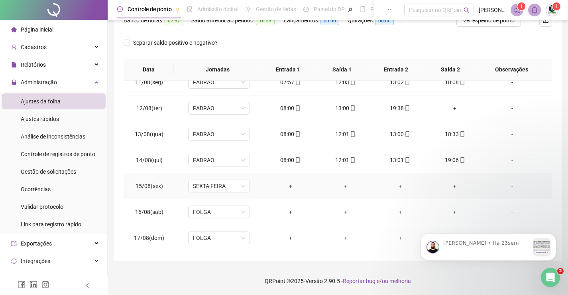
click at [505, 185] on div "-" at bounding box center [512, 185] width 47 height 9
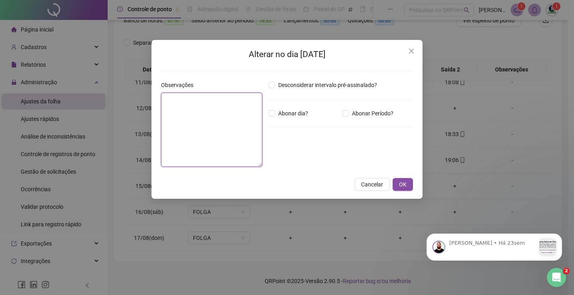
click at [240, 124] on textarea at bounding box center [211, 130] width 101 height 74
paste textarea "*******"
type textarea "*******"
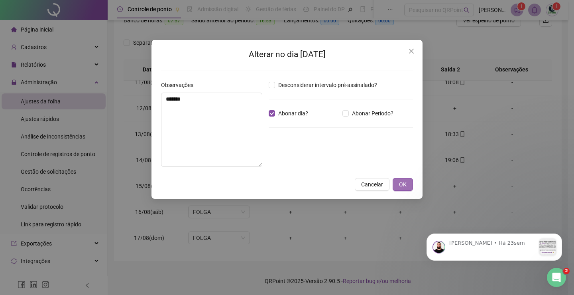
click at [402, 183] on span "OK" at bounding box center [403, 184] width 8 height 9
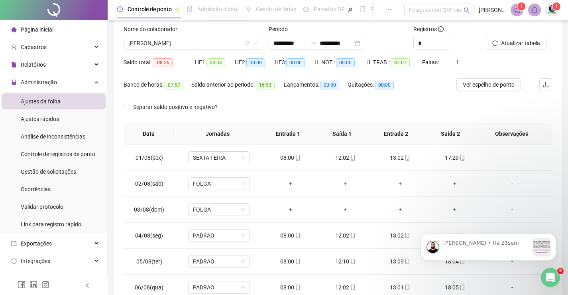
scroll to position [0, 0]
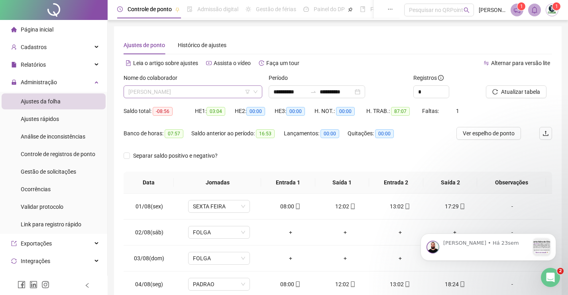
click at [210, 94] on span "[PERSON_NAME]" at bounding box center [192, 92] width 129 height 12
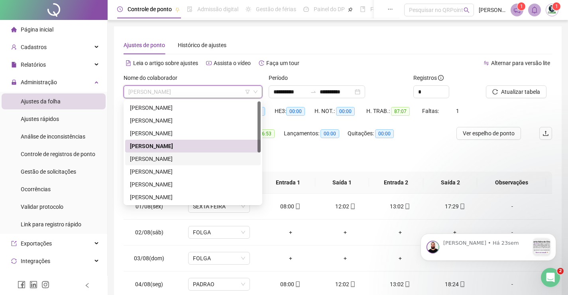
click at [169, 158] on div "[PERSON_NAME]" at bounding box center [193, 158] width 126 height 9
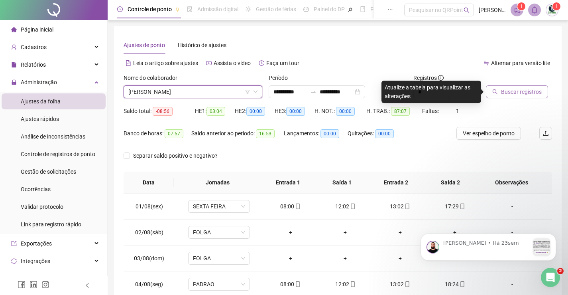
click at [514, 89] on span "Buscar registros" at bounding box center [521, 91] width 41 height 9
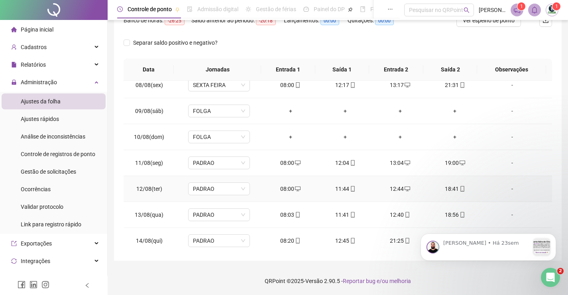
scroll to position [270, 0]
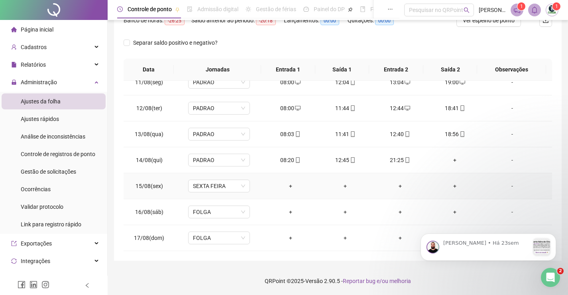
click at [505, 187] on div "-" at bounding box center [512, 185] width 47 height 9
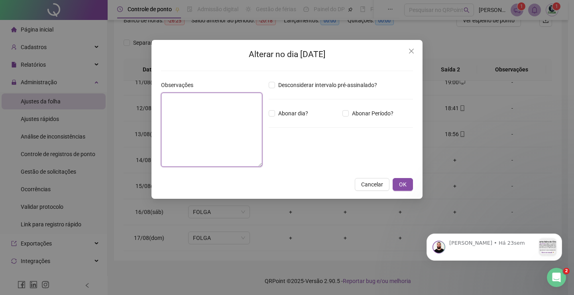
paste textarea "*******"
type textarea "*******"
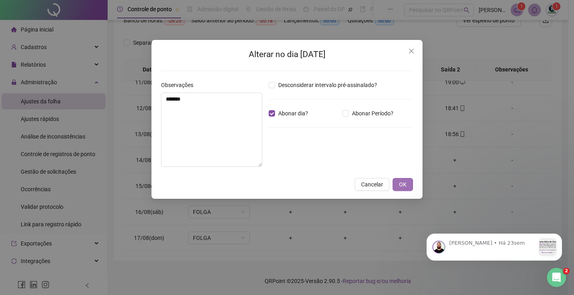
click at [405, 186] on span "OK" at bounding box center [403, 184] width 8 height 9
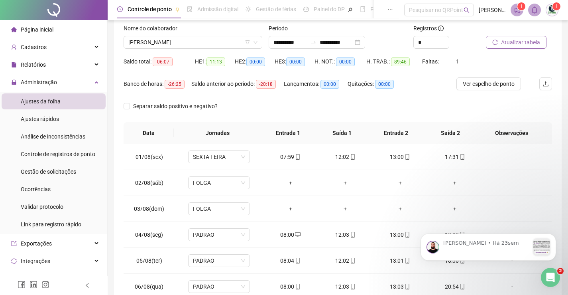
scroll to position [0, 0]
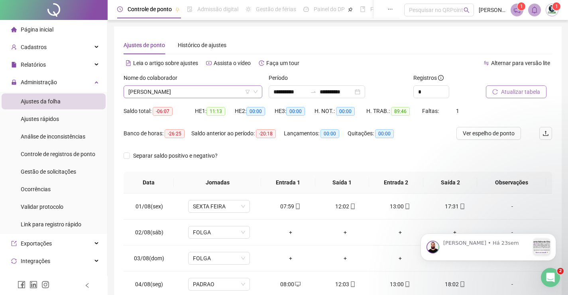
click at [205, 93] on span "[PERSON_NAME]" at bounding box center [192, 92] width 129 height 12
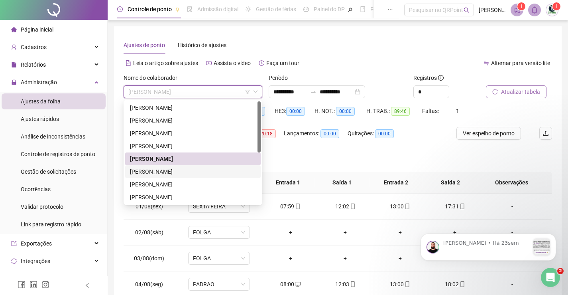
click at [163, 171] on div "[PERSON_NAME]" at bounding box center [193, 171] width 126 height 9
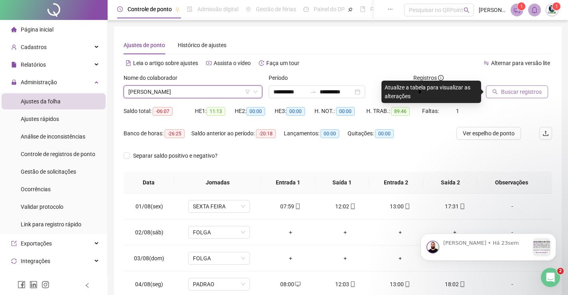
click at [519, 93] on span "Buscar registros" at bounding box center [521, 91] width 41 height 9
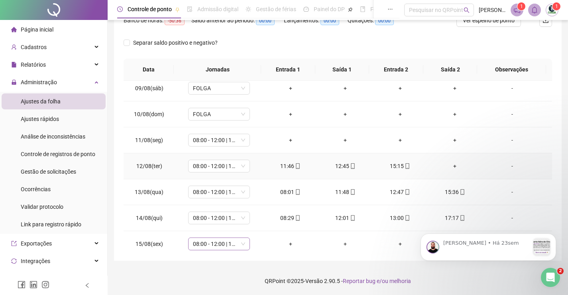
scroll to position [270, 0]
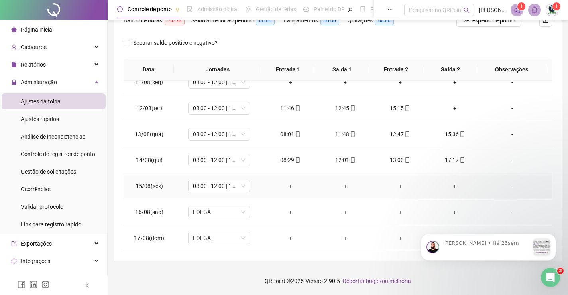
click at [506, 185] on div "-" at bounding box center [512, 185] width 47 height 9
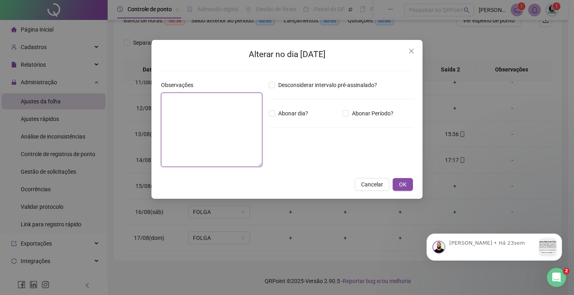
click at [223, 113] on textarea at bounding box center [211, 130] width 101 height 74
paste textarea "*******"
type textarea "*******"
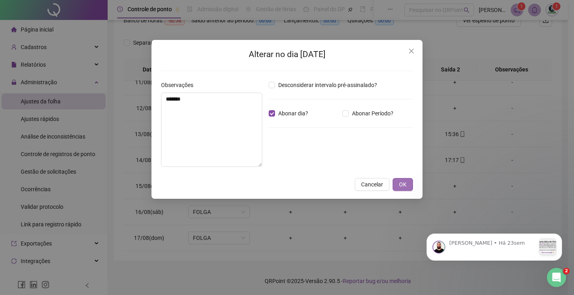
click at [400, 184] on span "OK" at bounding box center [403, 184] width 8 height 9
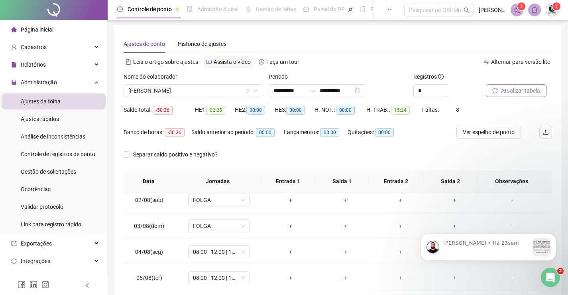
scroll to position [0, 0]
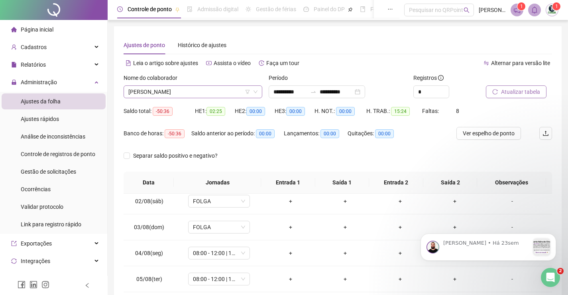
click at [204, 94] on span "[PERSON_NAME]" at bounding box center [192, 92] width 129 height 12
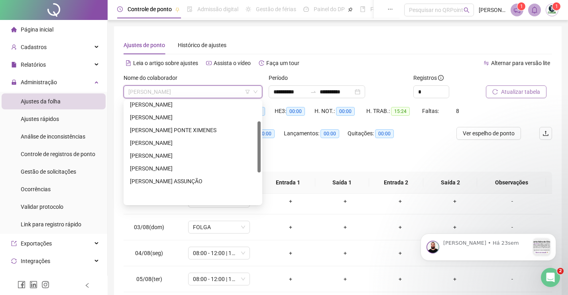
scroll to position [102, 0]
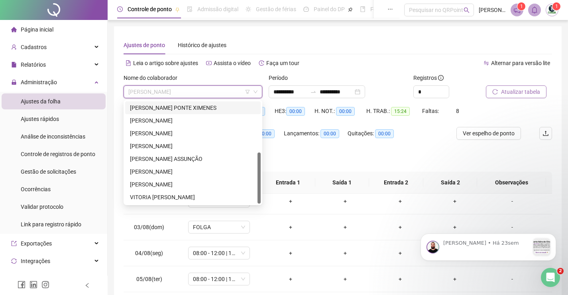
click at [164, 108] on div "[PERSON_NAME] PONTE XIMENES" at bounding box center [193, 107] width 126 height 9
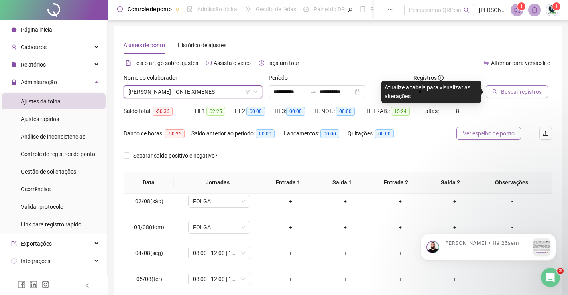
click at [469, 132] on span "Ver espelho de ponto" at bounding box center [489, 133] width 52 height 9
